Goal: Task Accomplishment & Management: Complete application form

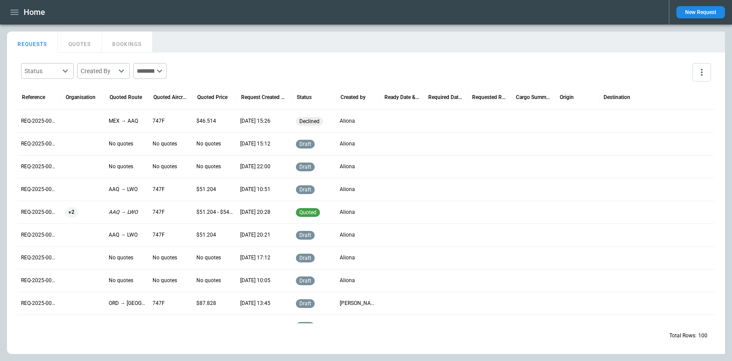
click at [19, 11] on icon "button" at bounding box center [14, 12] width 11 height 11
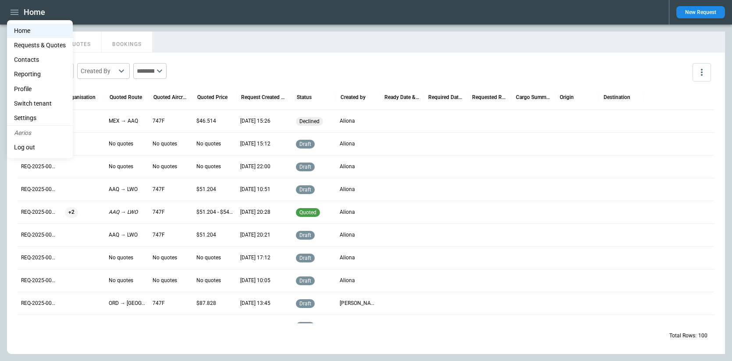
click at [710, 8] on div at bounding box center [366, 180] width 732 height 361
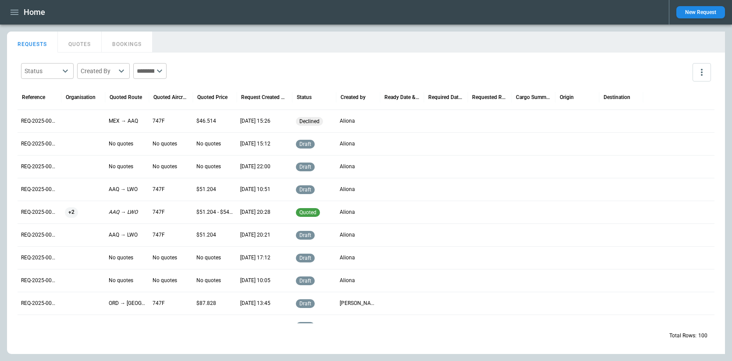
click at [709, 11] on button "New Request" at bounding box center [701, 12] width 49 height 12
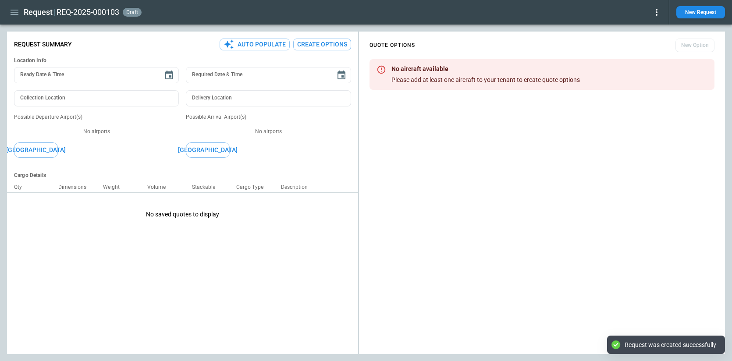
type textarea "*"
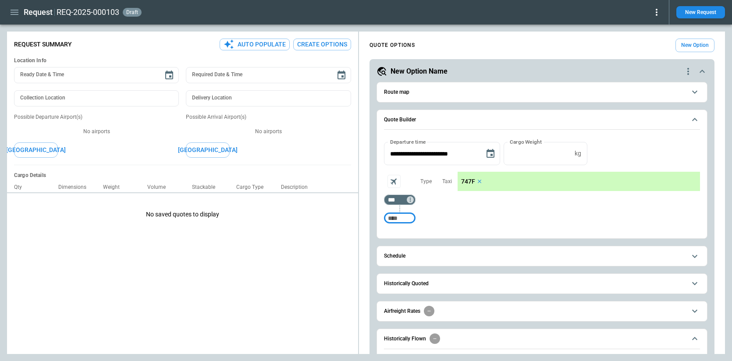
click at [320, 46] on button "Create Options" at bounding box center [322, 45] width 58 height 12
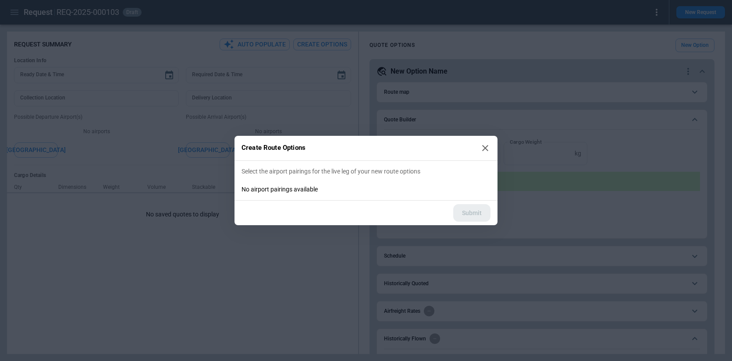
click at [251, 252] on div "Create Route Options Select the airport pairings for the live leg of your new r…" at bounding box center [366, 180] width 732 height 361
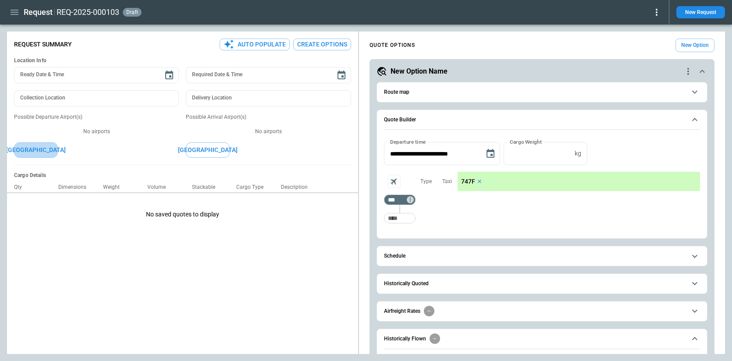
click at [40, 150] on button "[GEOGRAPHIC_DATA]" at bounding box center [36, 150] width 44 height 15
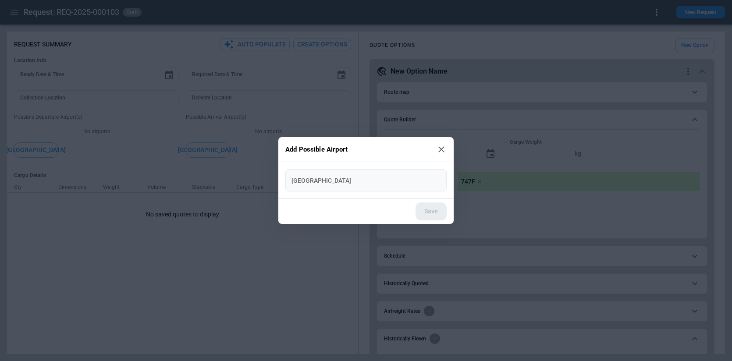
click at [360, 188] on div "[GEOGRAPHIC_DATA]" at bounding box center [366, 180] width 161 height 22
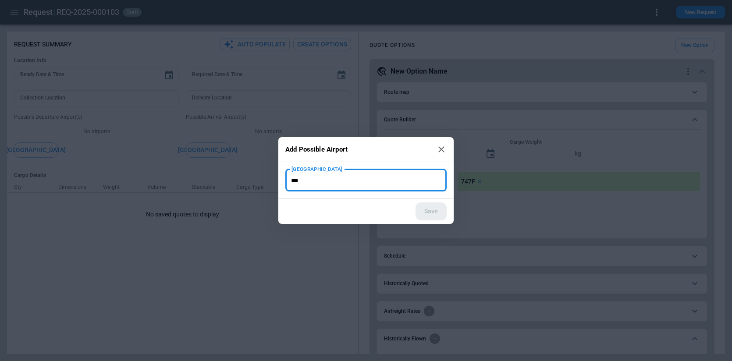
type input "***"
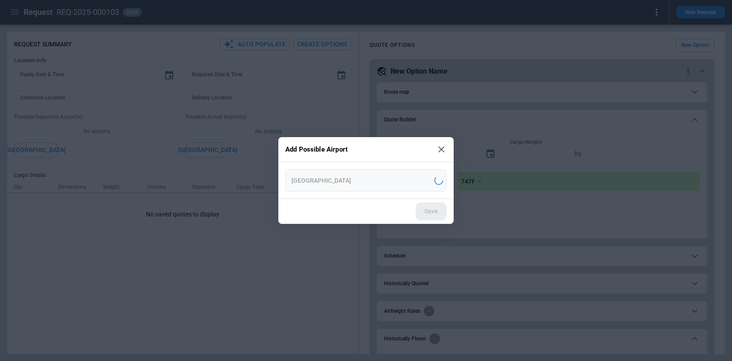
type input "**********"
click at [439, 208] on button "Save" at bounding box center [431, 212] width 31 height 18
type textarea "*"
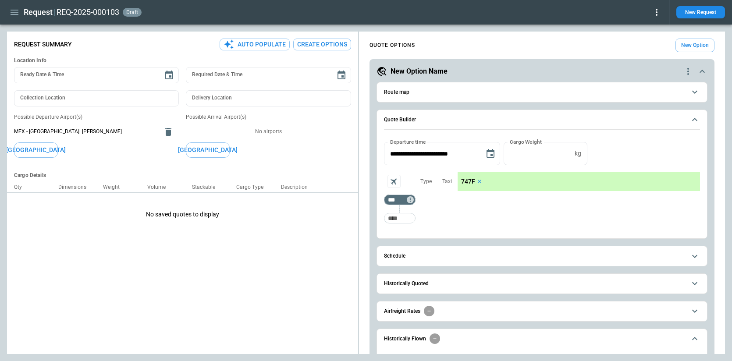
click at [219, 150] on button "[GEOGRAPHIC_DATA]" at bounding box center [208, 150] width 44 height 15
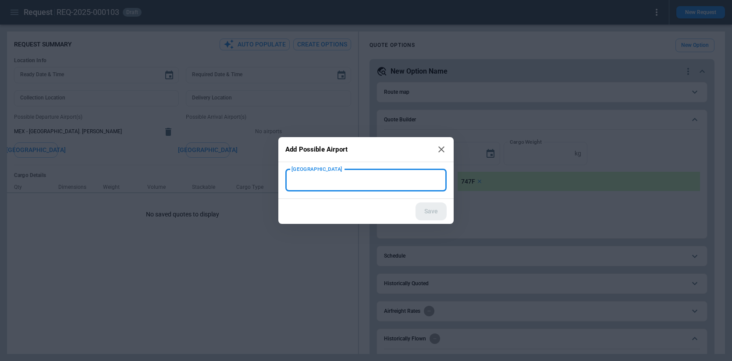
click at [339, 185] on input "[GEOGRAPHIC_DATA]" at bounding box center [366, 180] width 154 height 15
type input "***"
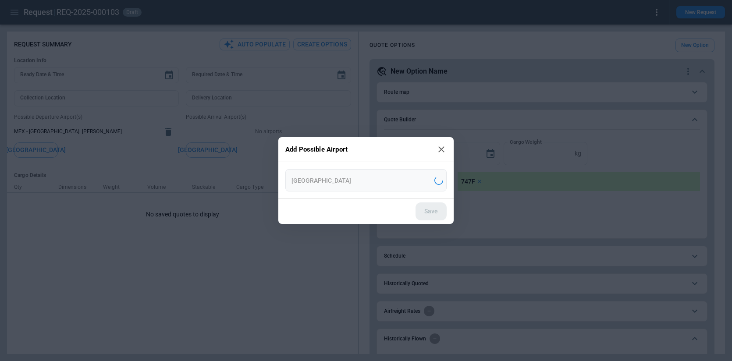
type input "**********"
click at [429, 207] on button "Save" at bounding box center [431, 212] width 31 height 18
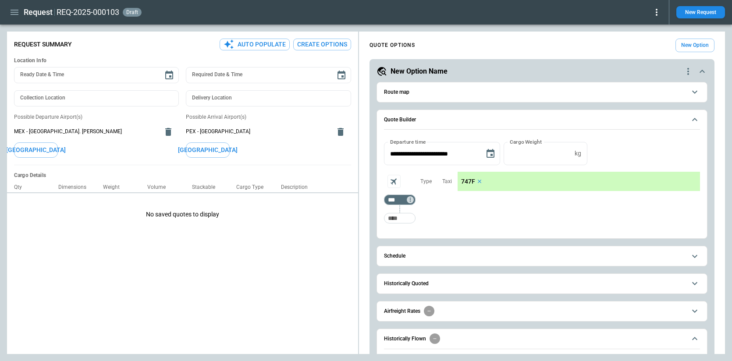
click at [321, 46] on button "Create Options" at bounding box center [322, 45] width 58 height 12
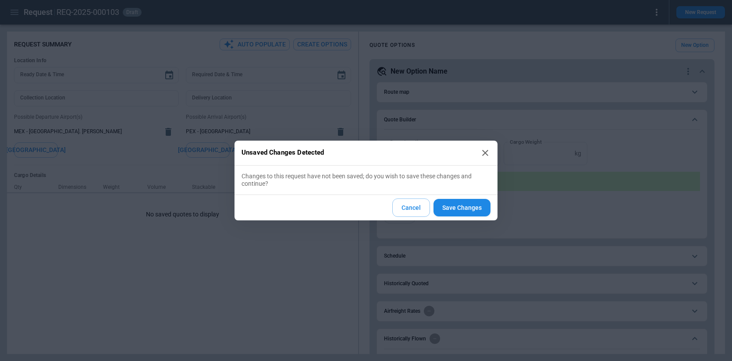
click at [483, 208] on button "Save Changes" at bounding box center [462, 208] width 57 height 18
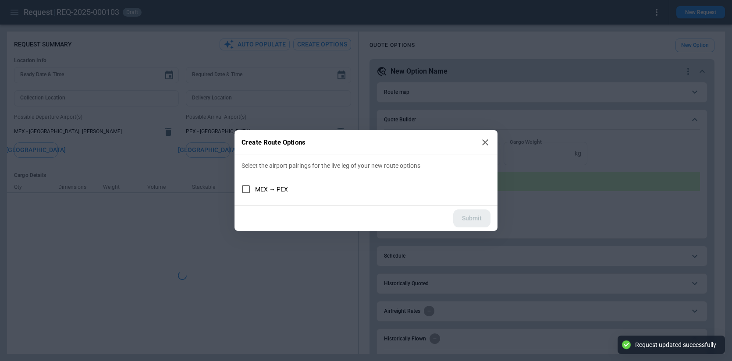
click at [284, 187] on span "MEX → PEX" at bounding box center [271, 189] width 33 height 7
click at [468, 221] on button "Submit" at bounding box center [472, 219] width 37 height 18
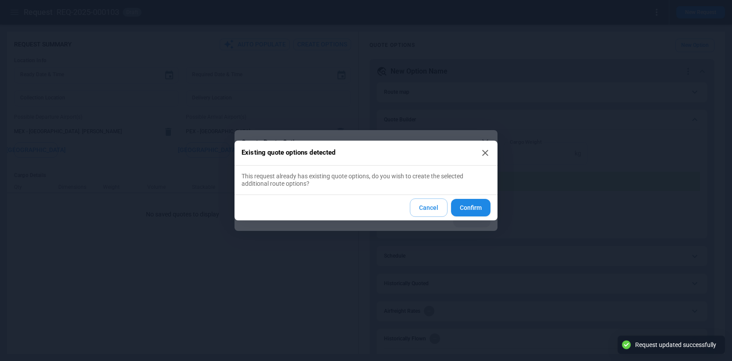
click at [476, 203] on button "Confirm" at bounding box center [470, 208] width 39 height 18
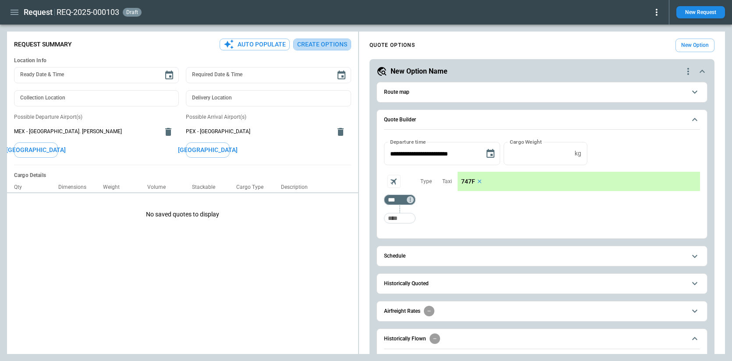
click at [333, 42] on button "Create Options" at bounding box center [322, 45] width 58 height 12
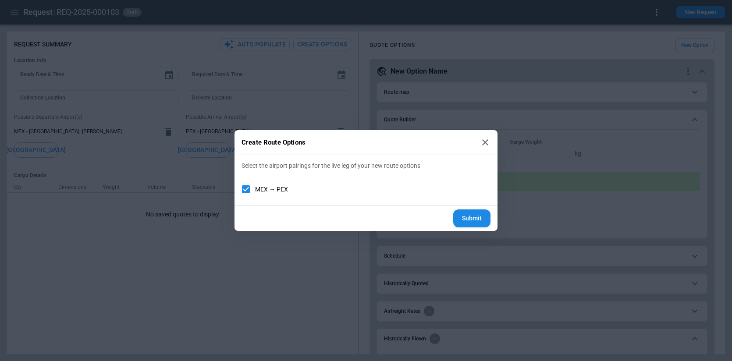
click at [468, 218] on button "Submit" at bounding box center [472, 219] width 37 height 18
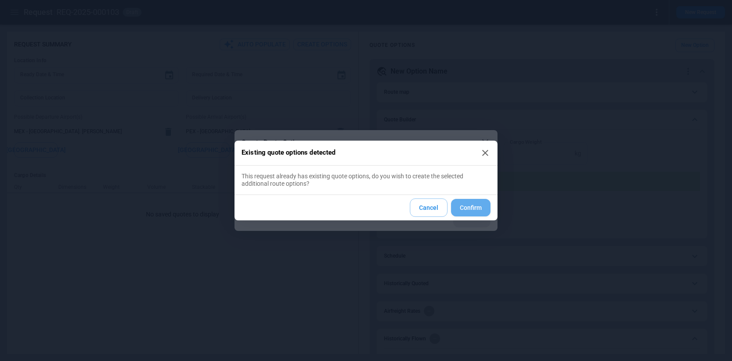
click at [468, 206] on button "Confirm" at bounding box center [470, 208] width 39 height 18
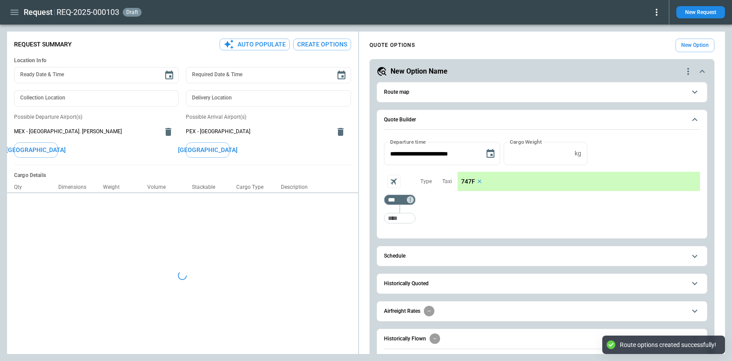
type textarea "*"
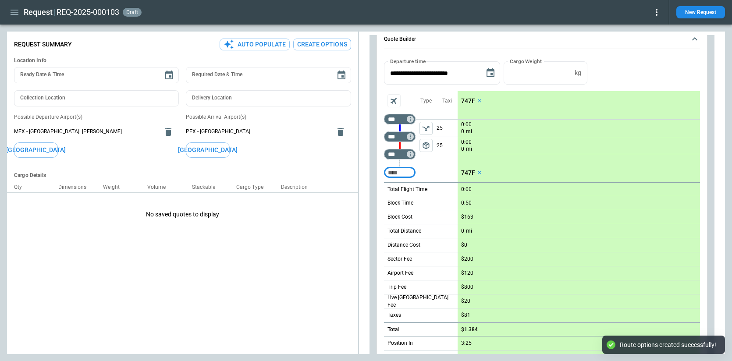
scroll to position [83, 0]
